Goal: Find specific page/section: Find specific page/section

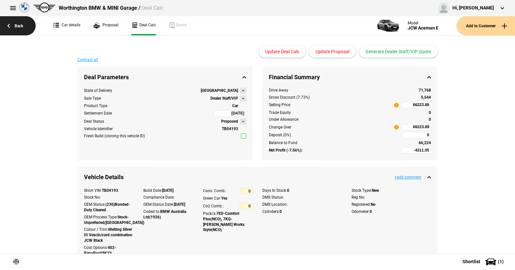
click at [22, 25] on link "Back" at bounding box center [18, 25] width 36 height 19
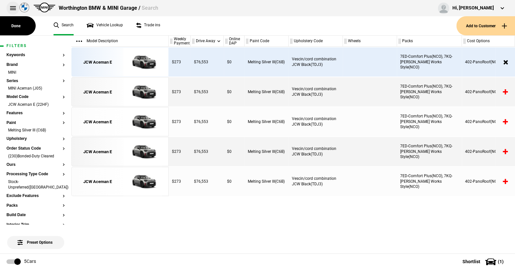
click at [13, 6] on button at bounding box center [12, 8] width 13 height 13
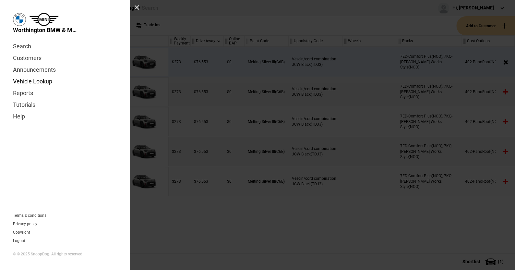
click at [42, 81] on link "Vehicle Lookup" at bounding box center [65, 82] width 104 height 12
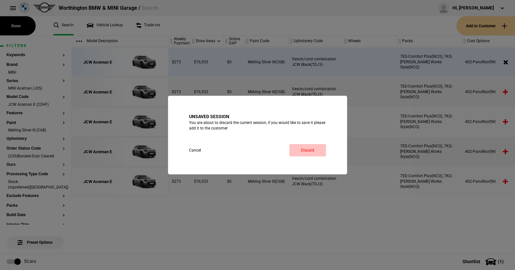
click at [308, 149] on link "Discard" at bounding box center [308, 150] width 37 height 12
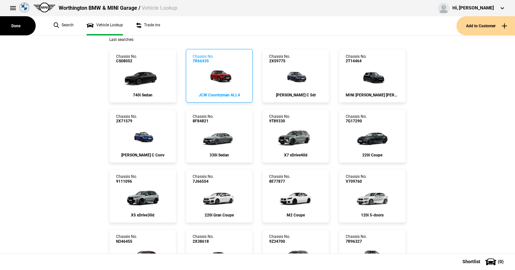
scroll to position [65, 0]
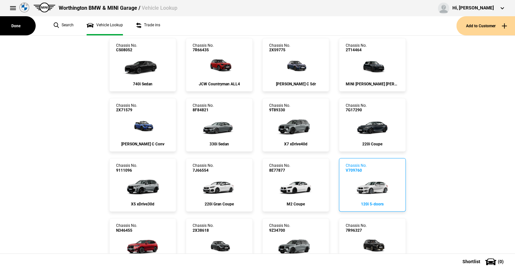
click at [370, 185] on img at bounding box center [372, 186] width 43 height 26
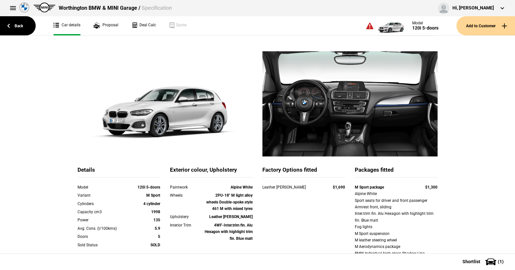
scroll to position [32, 0]
